Goal: Transaction & Acquisition: Obtain resource

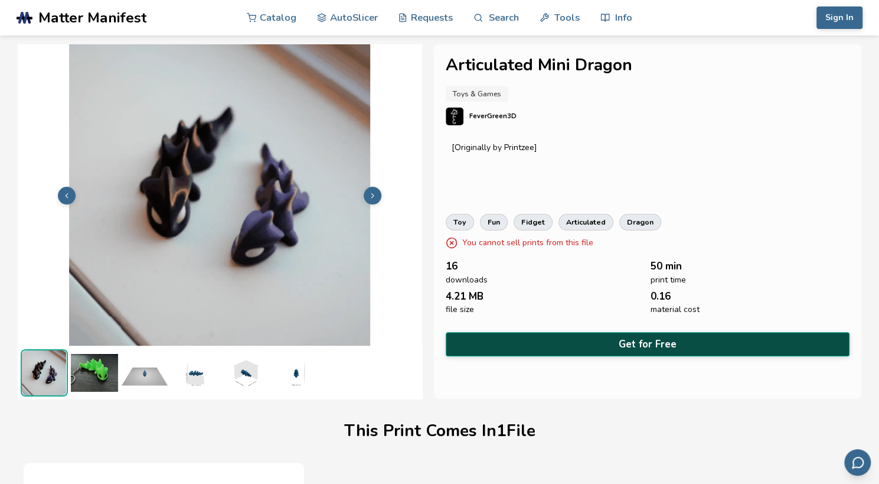
click at [646, 341] on button "Get for Free" at bounding box center [648, 344] width 405 height 24
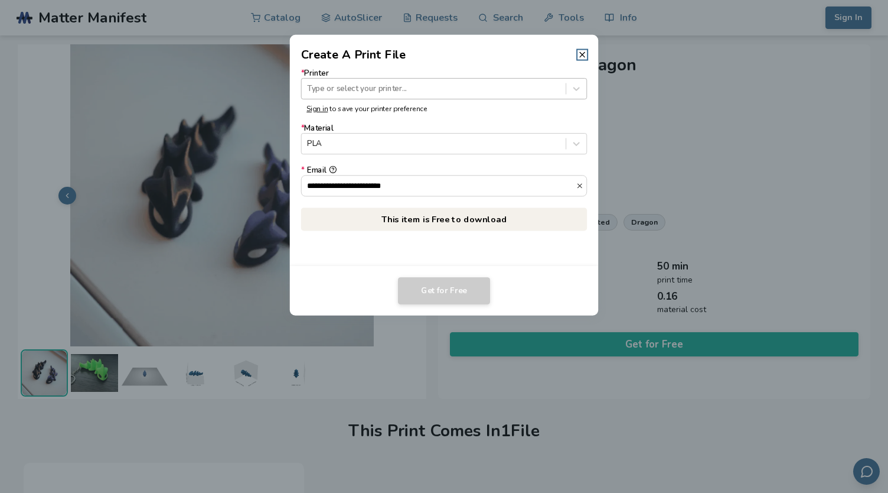
click at [338, 88] on div at bounding box center [433, 88] width 253 height 11
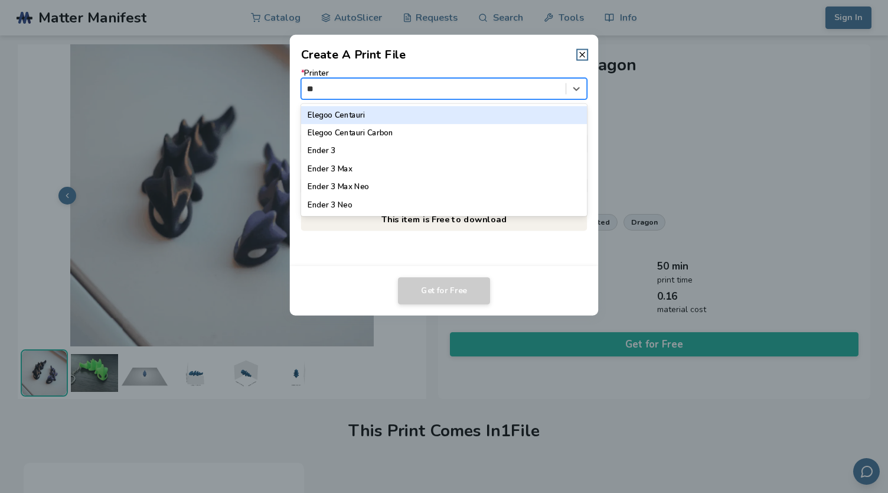
type input "***"
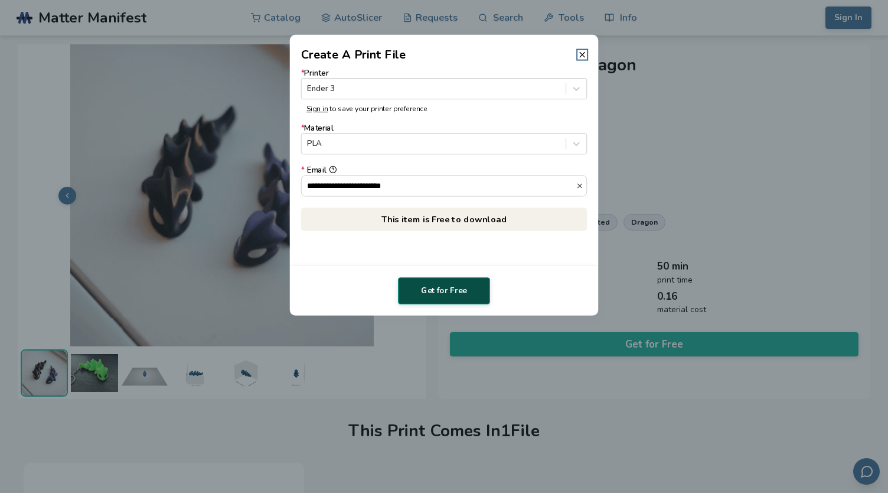
click at [460, 290] on button "Get for Free" at bounding box center [444, 290] width 92 height 27
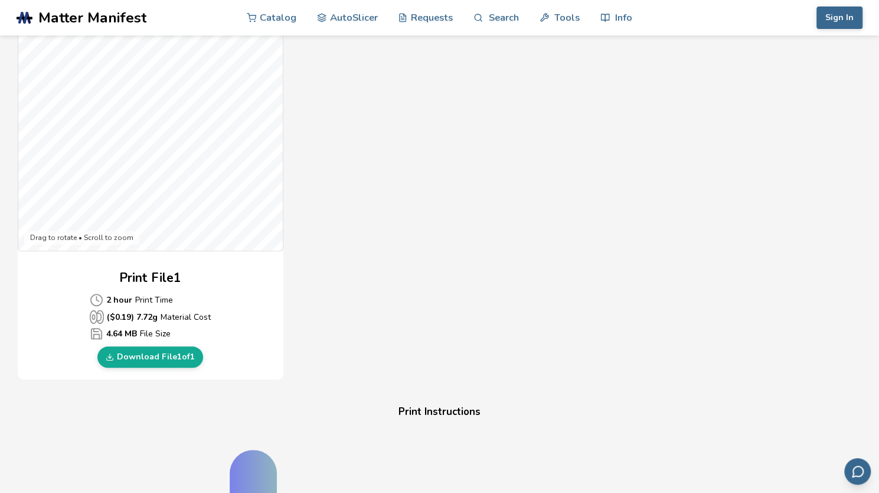
scroll to position [355, 0]
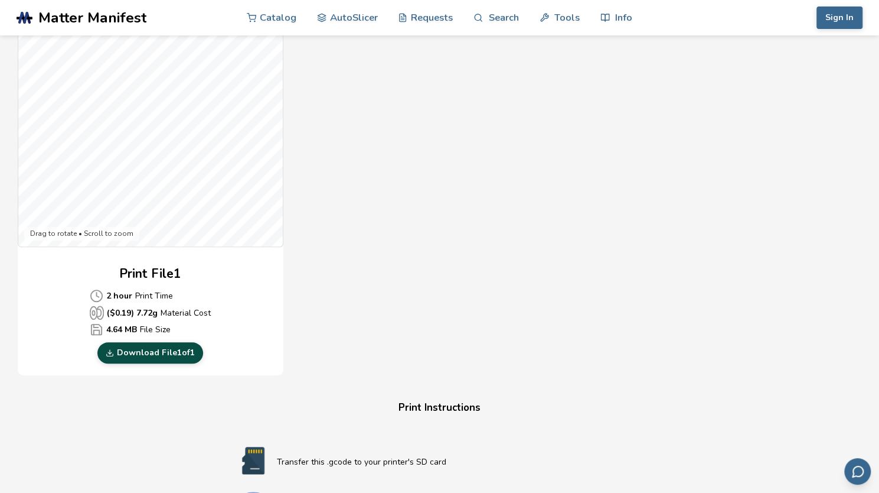
click at [148, 354] on link "Download File 1 of 1" at bounding box center [150, 352] width 106 height 21
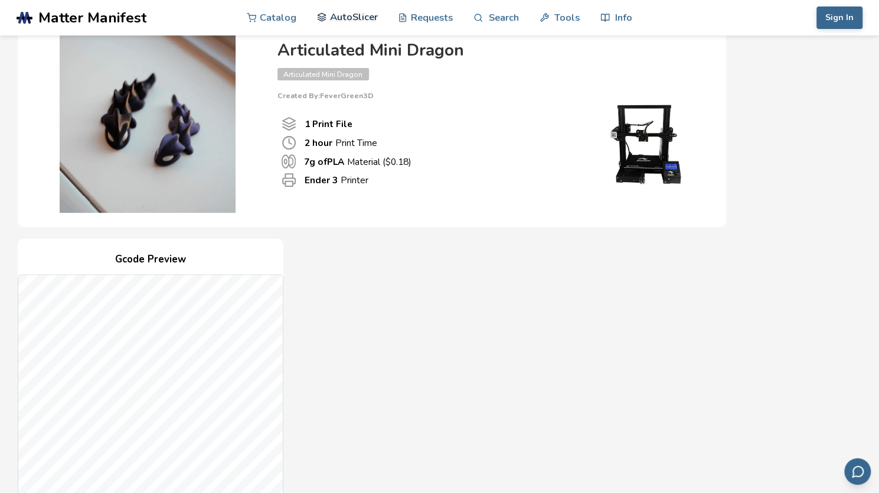
scroll to position [59, 0]
